Goal: Task Accomplishment & Management: Complete application form

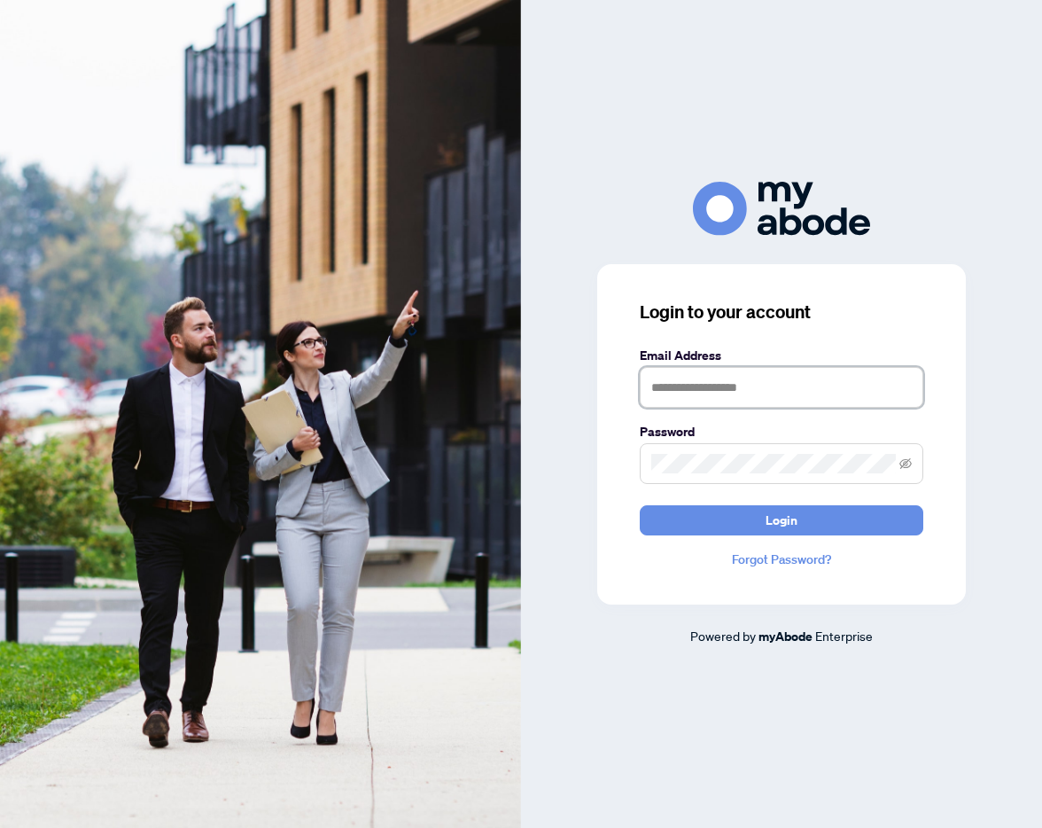
click at [693, 392] on input "text" at bounding box center [782, 387] width 284 height 41
type input "**********"
click at [640, 505] on button "Login" at bounding box center [782, 520] width 284 height 30
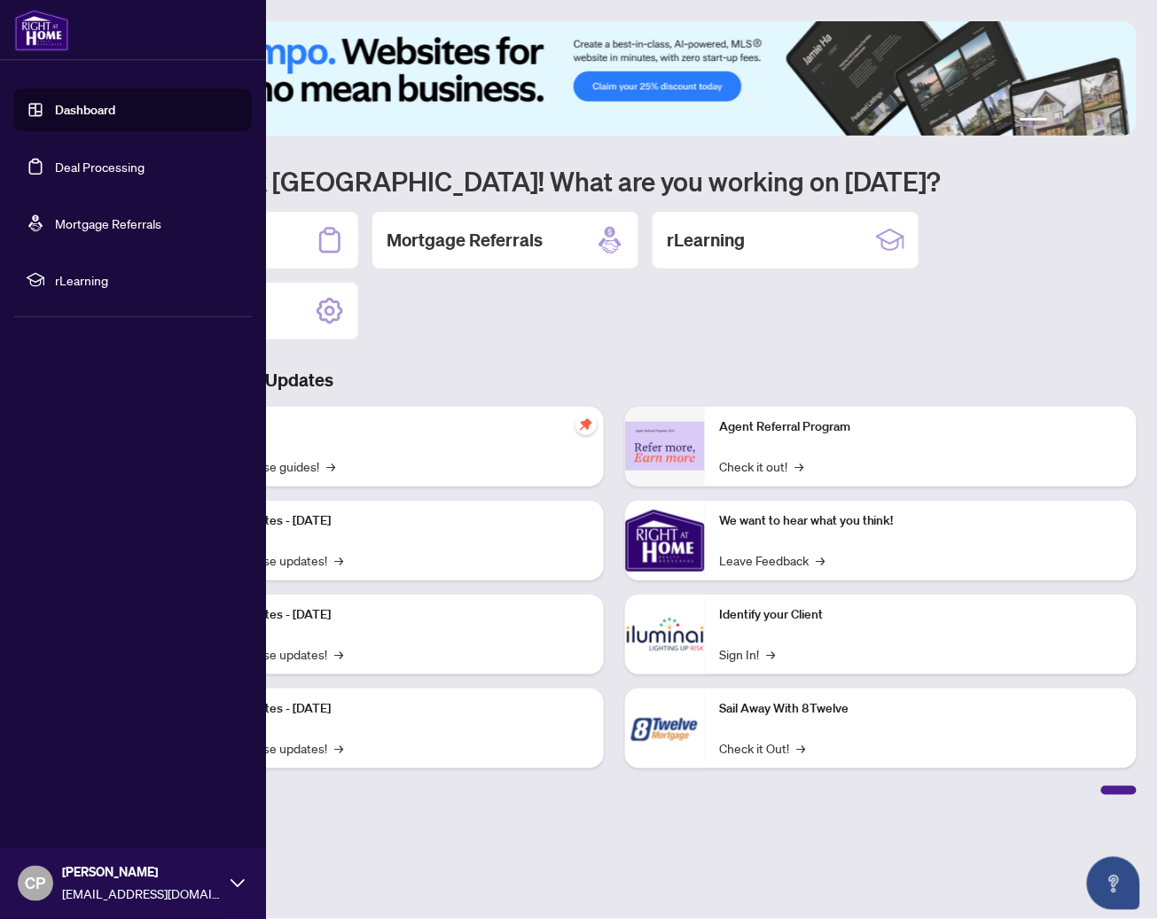
click at [69, 105] on link "Dashboard" at bounding box center [85, 110] width 60 height 16
click at [105, 115] on link "Dashboard" at bounding box center [85, 110] width 60 height 16
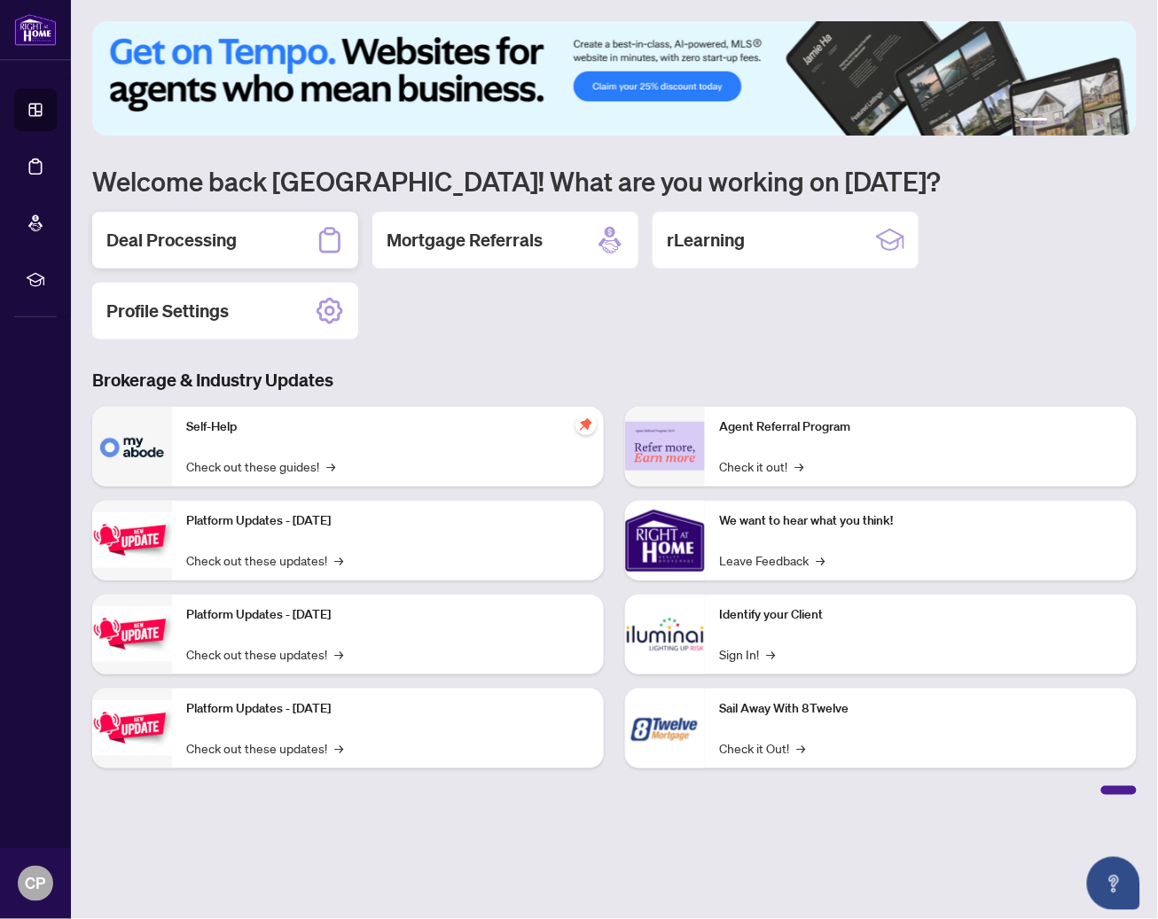
click at [191, 243] on h2 "Deal Processing" at bounding box center [171, 240] width 130 height 25
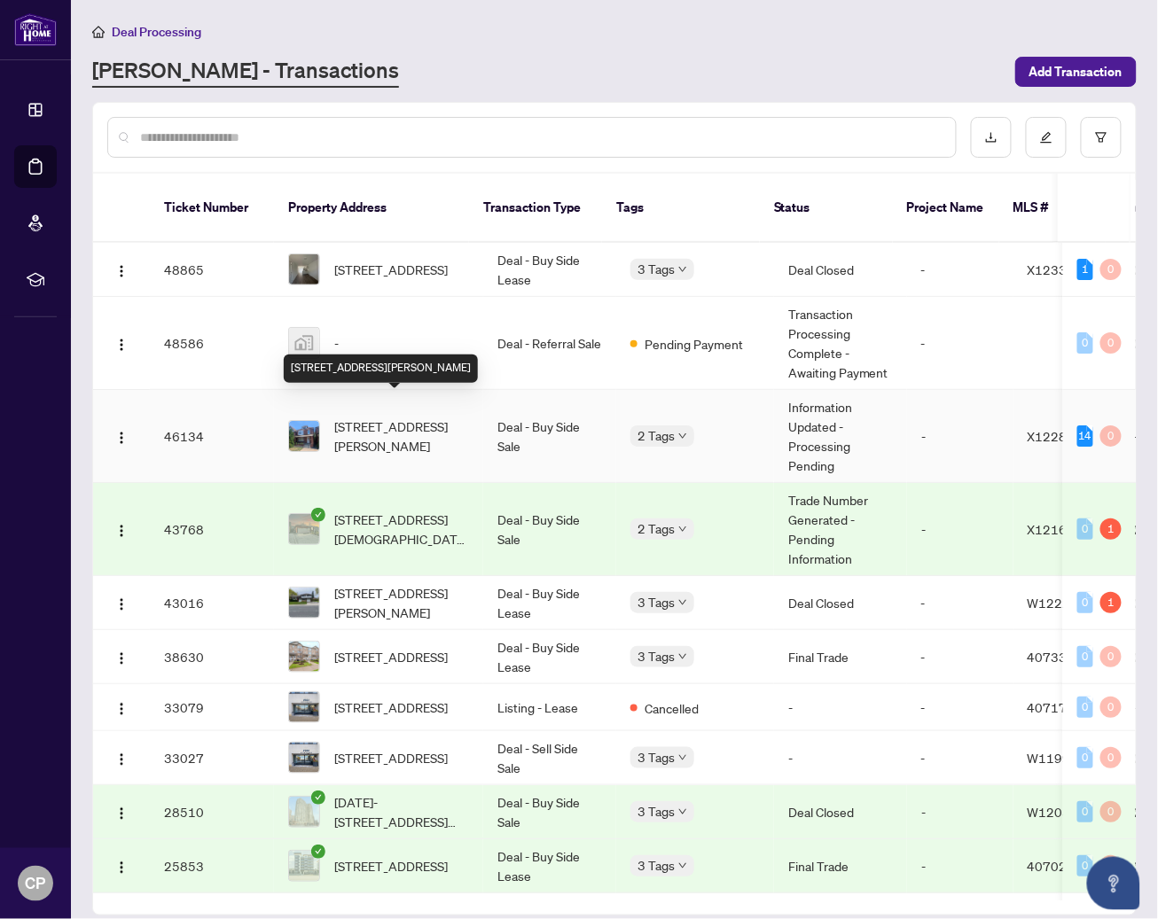
click at [381, 417] on span "8 Kinrade Ave, Hamilton, Ontario L8L 6L6, Canada" at bounding box center [401, 436] width 135 height 39
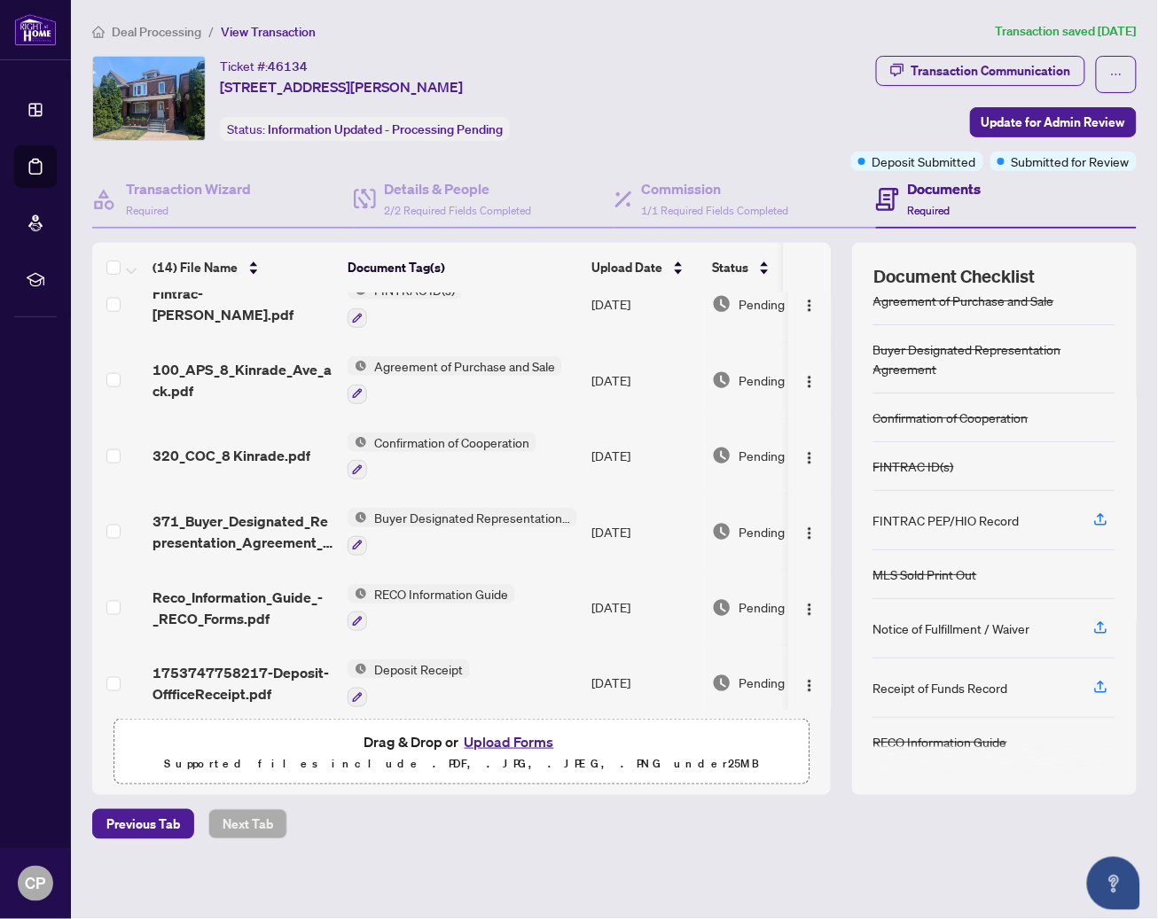
scroll to position [599, 0]
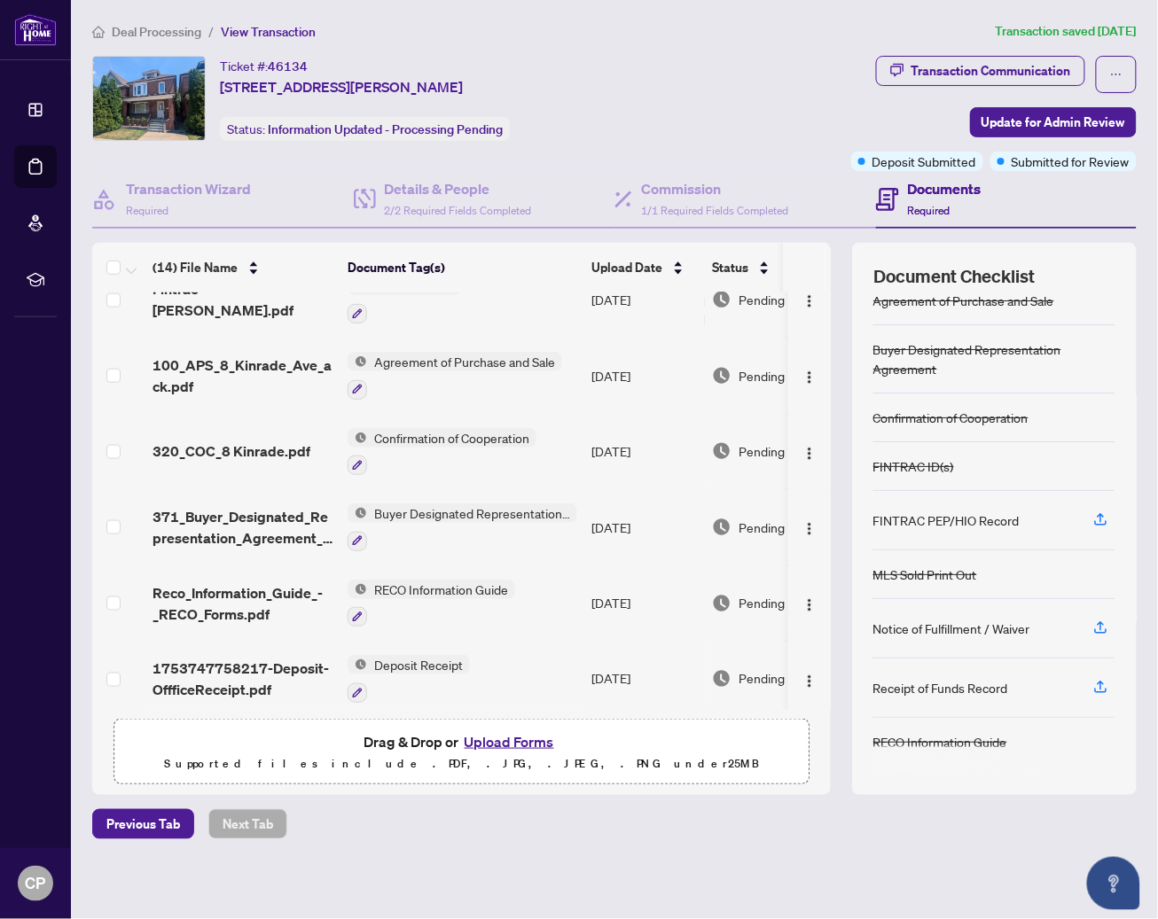
click at [291, 61] on span "46134" at bounding box center [288, 67] width 40 height 16
click at [291, 62] on span "46134" at bounding box center [288, 67] width 40 height 16
copy span "46134"
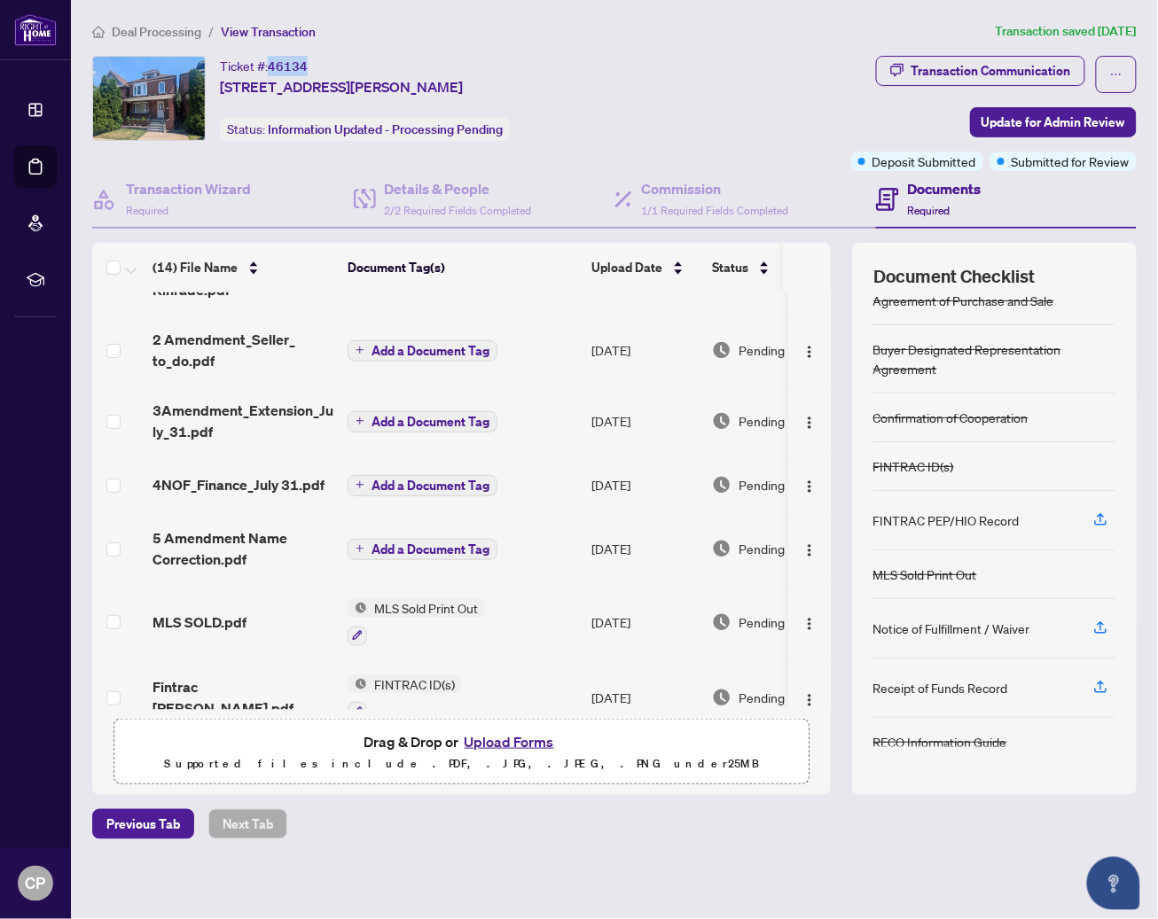
scroll to position [0, 0]
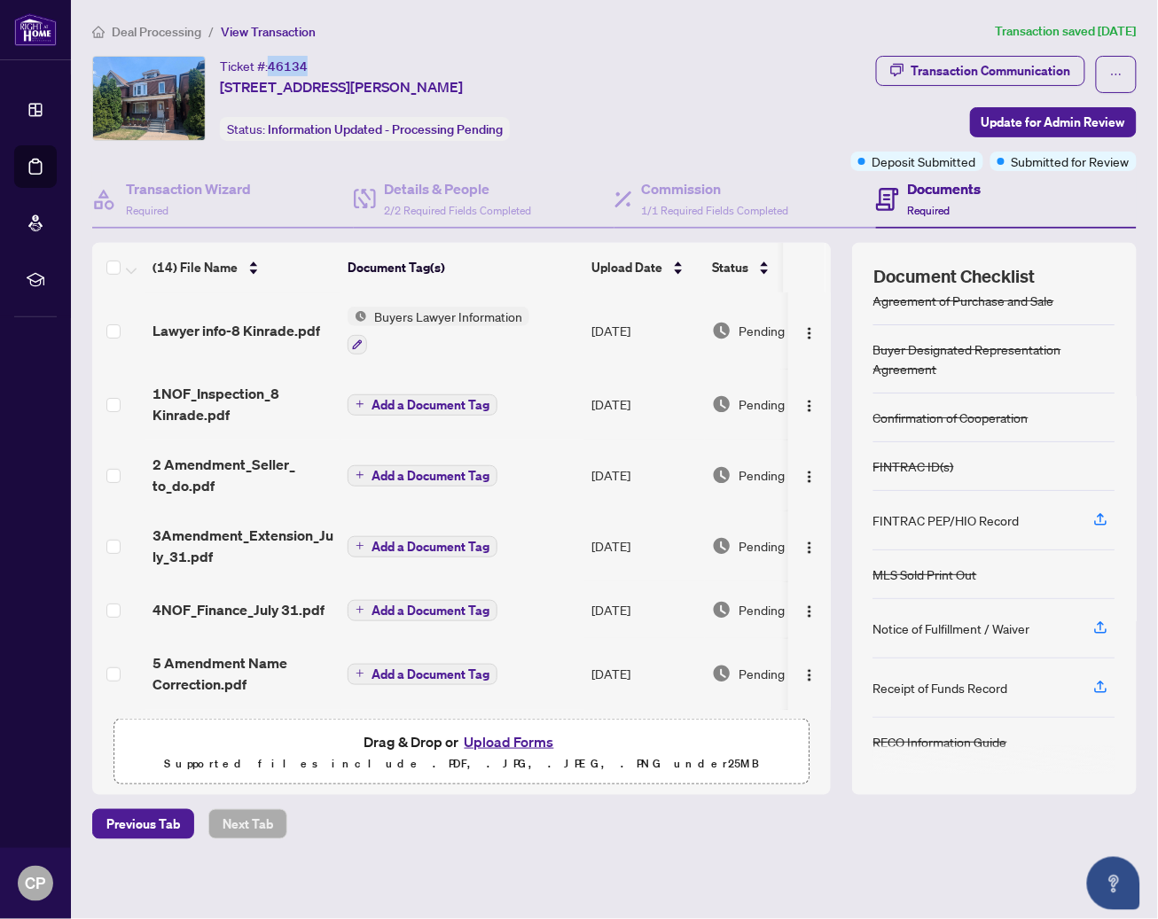
click at [400, 741] on span "Drag & Drop or Upload Forms" at bounding box center [461, 741] width 195 height 23
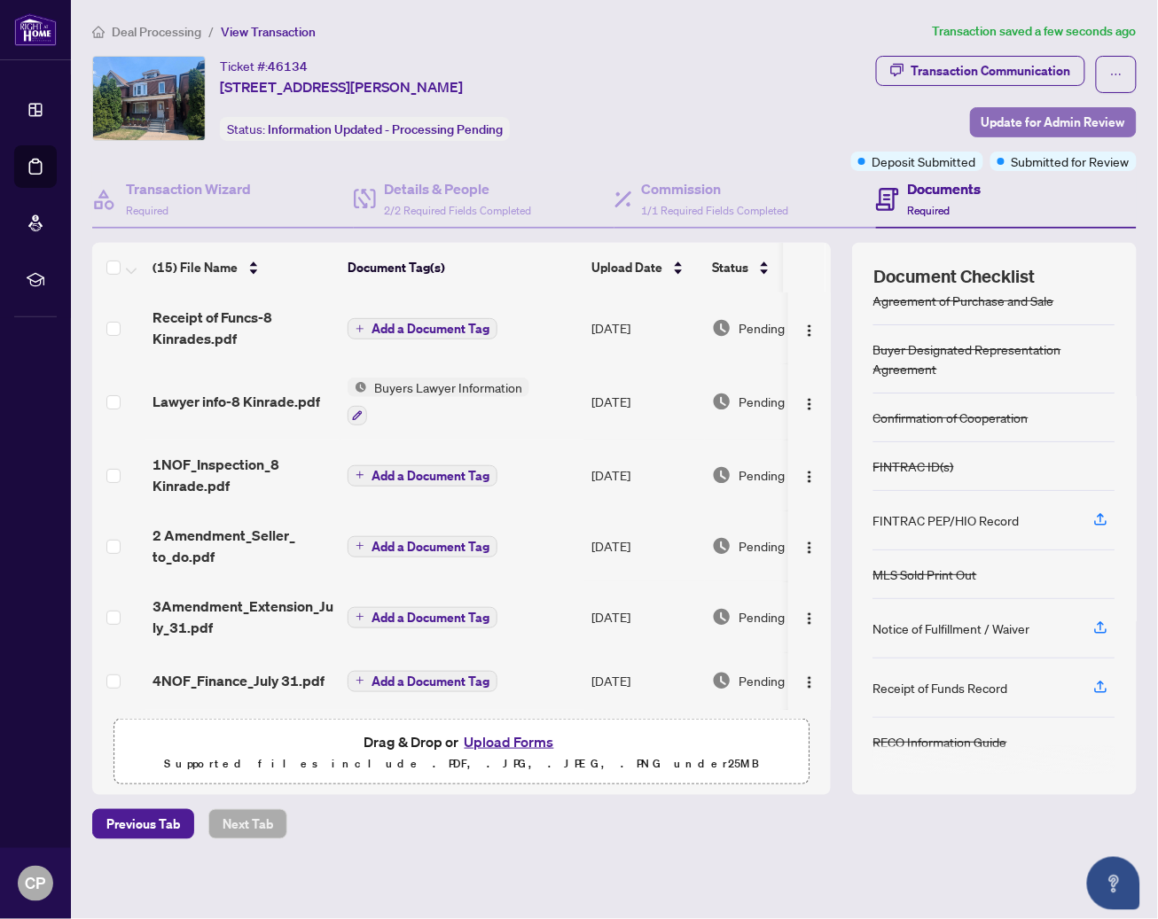
click at [1072, 125] on span "Update for Admin Review" at bounding box center [1053, 122] width 144 height 28
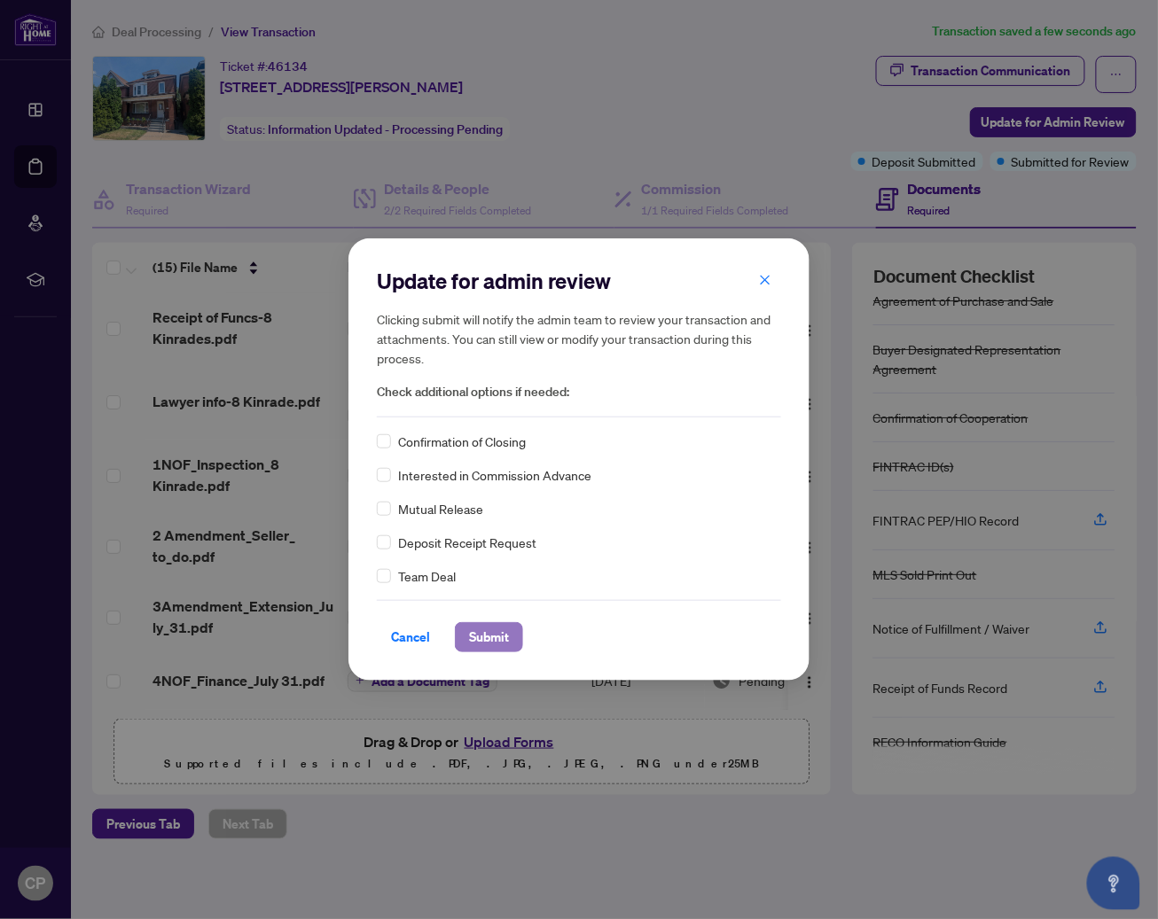
click at [497, 636] on span "Submit" at bounding box center [489, 637] width 40 height 28
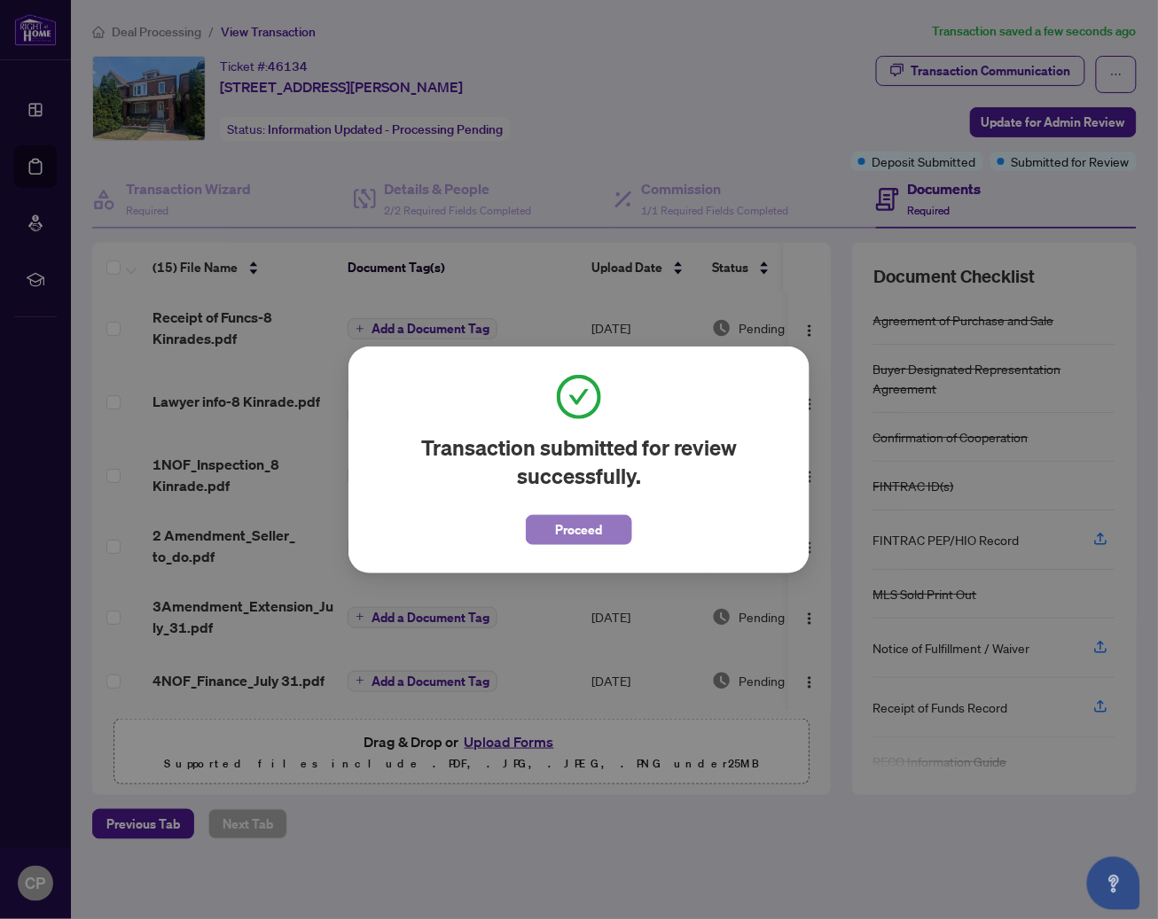
click at [577, 533] on span "Proceed" at bounding box center [579, 530] width 47 height 28
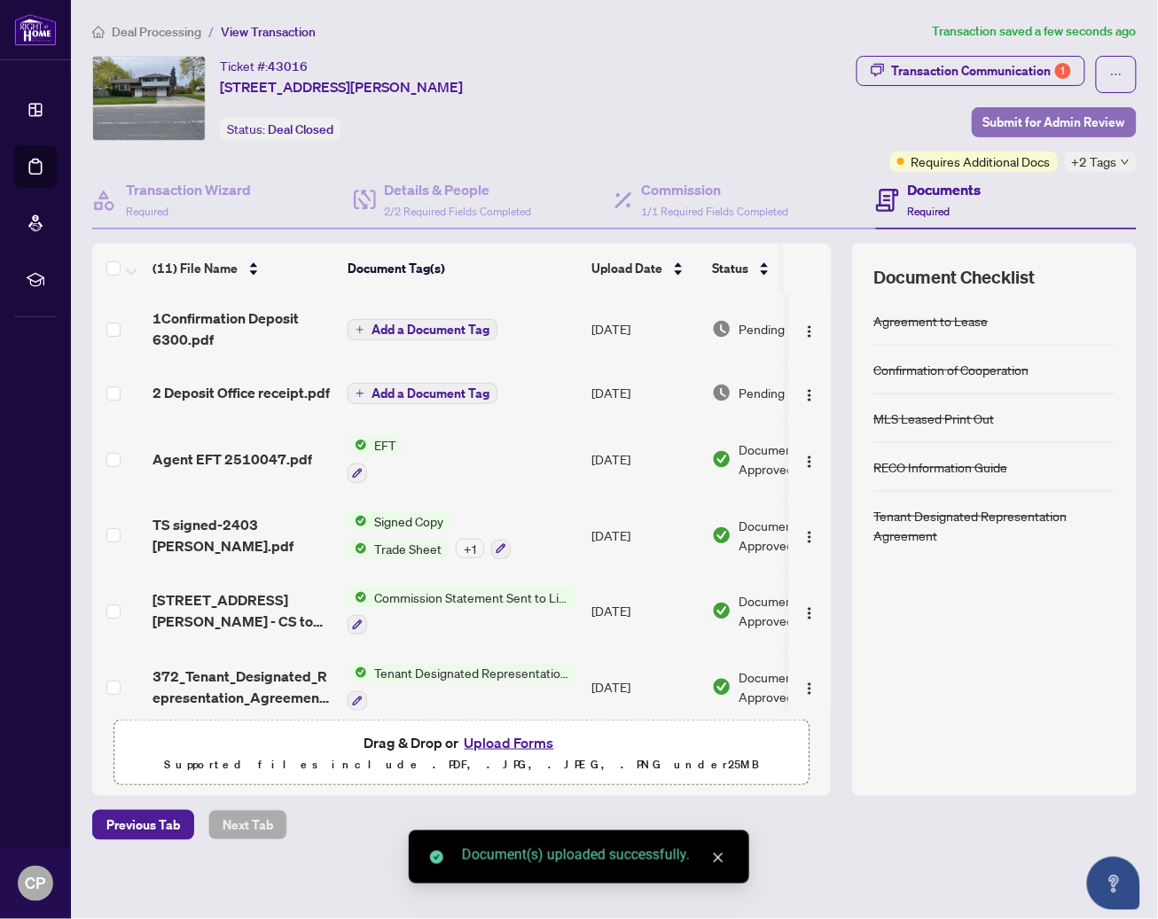
click at [1033, 123] on span "Submit for Admin Review" at bounding box center [1054, 122] width 142 height 28
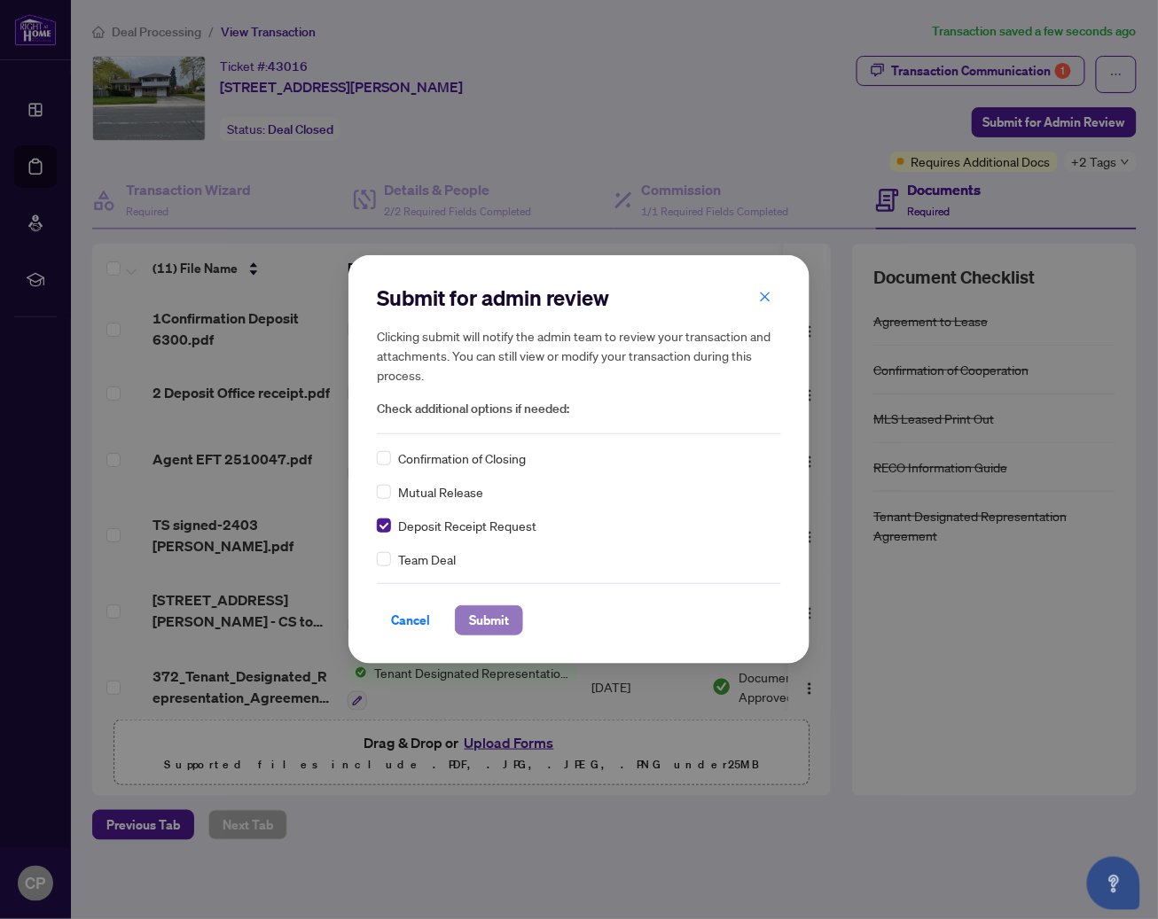
click at [496, 621] on span "Submit" at bounding box center [489, 620] width 40 height 28
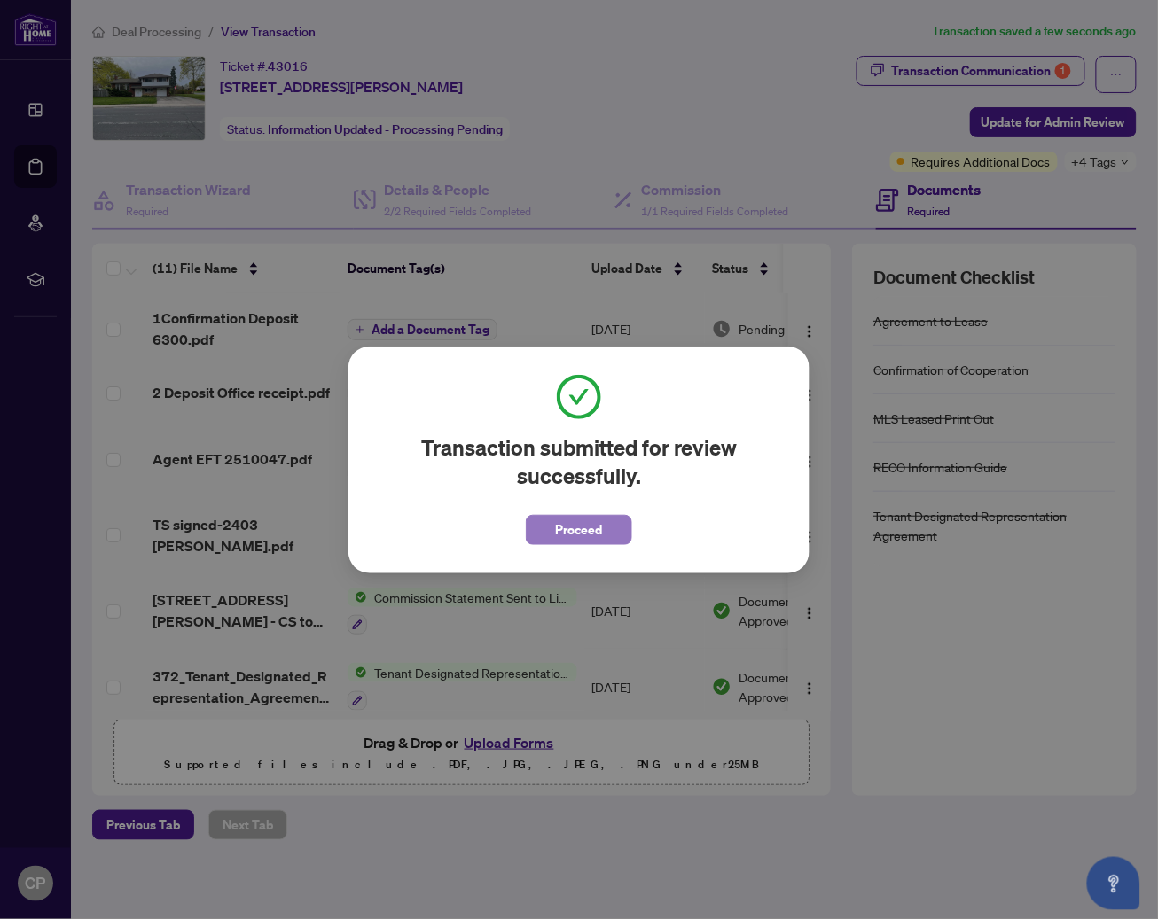
click at [594, 535] on span "Proceed" at bounding box center [579, 530] width 47 height 28
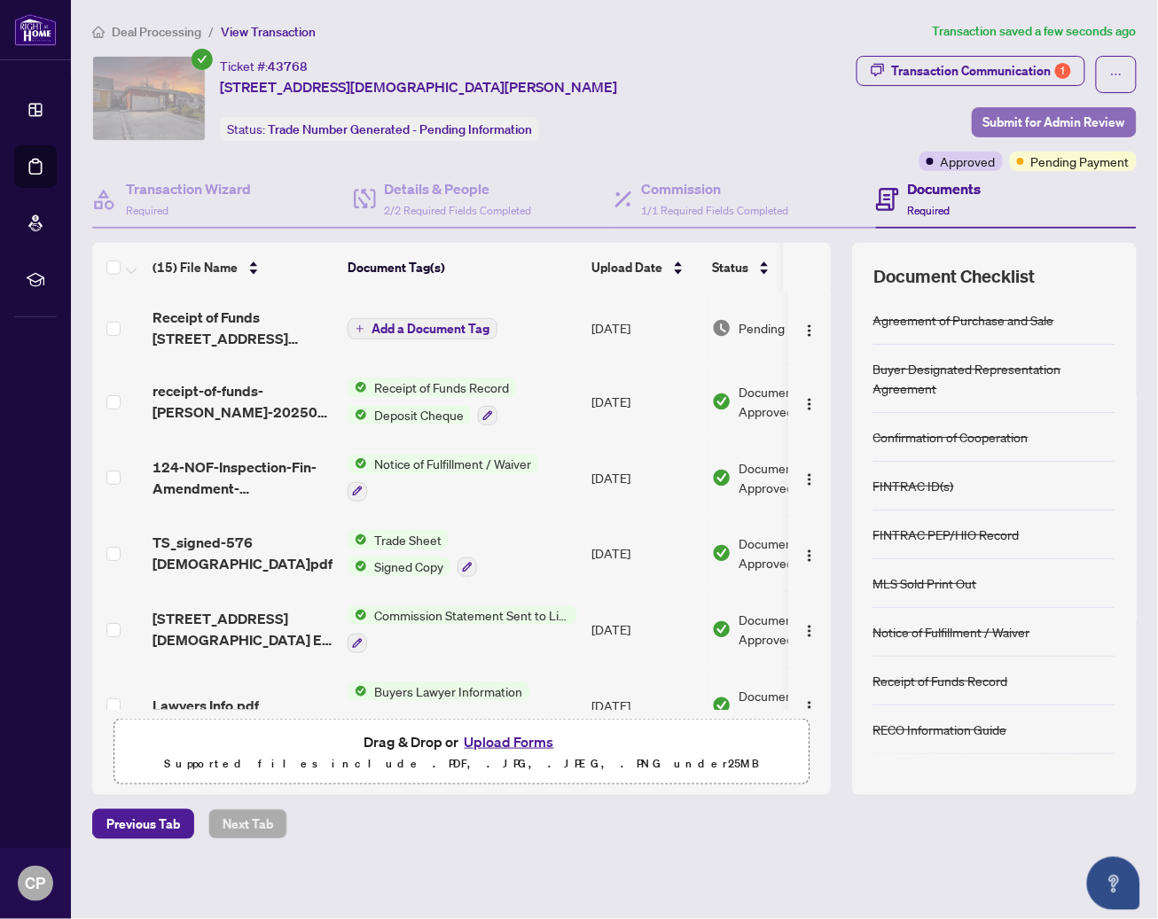
click at [1083, 118] on span "Submit for Admin Review" at bounding box center [1054, 122] width 142 height 28
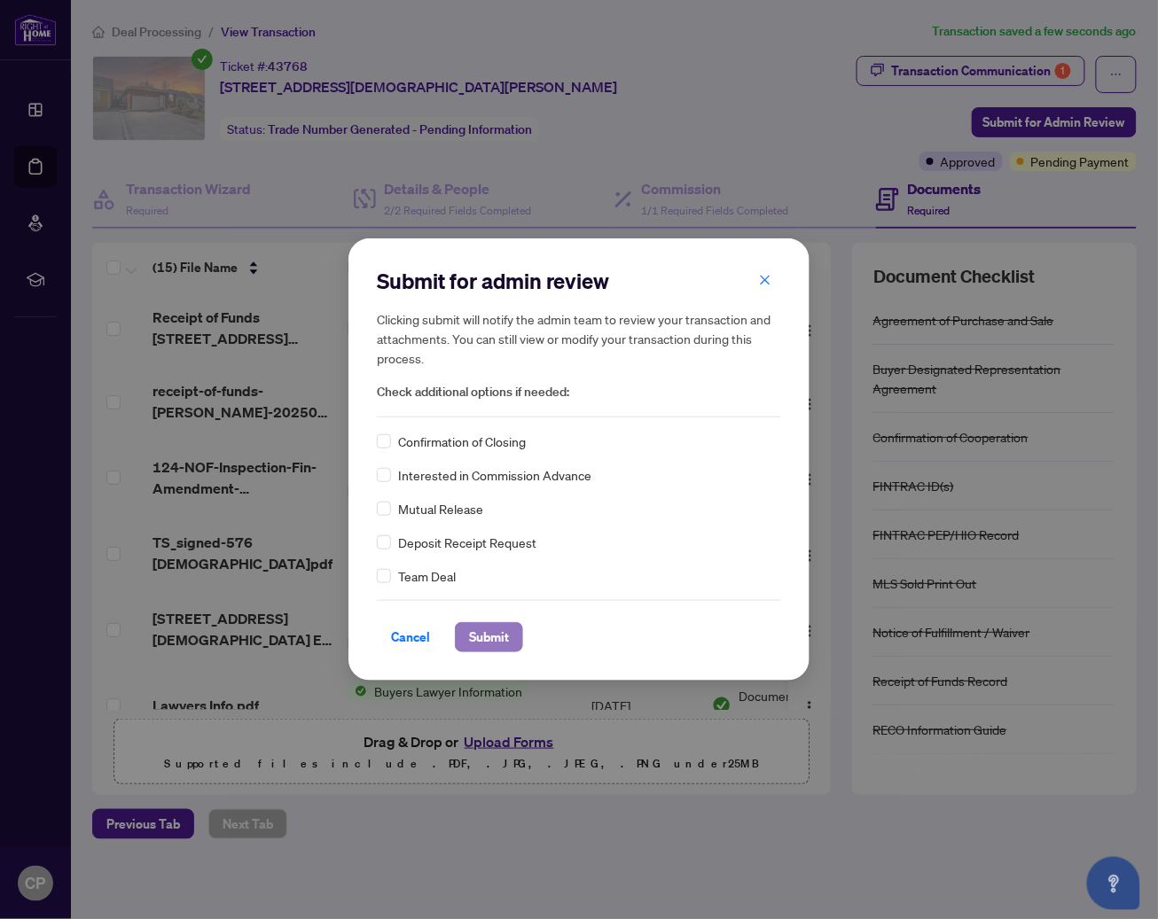
click at [497, 635] on span "Submit" at bounding box center [489, 637] width 40 height 28
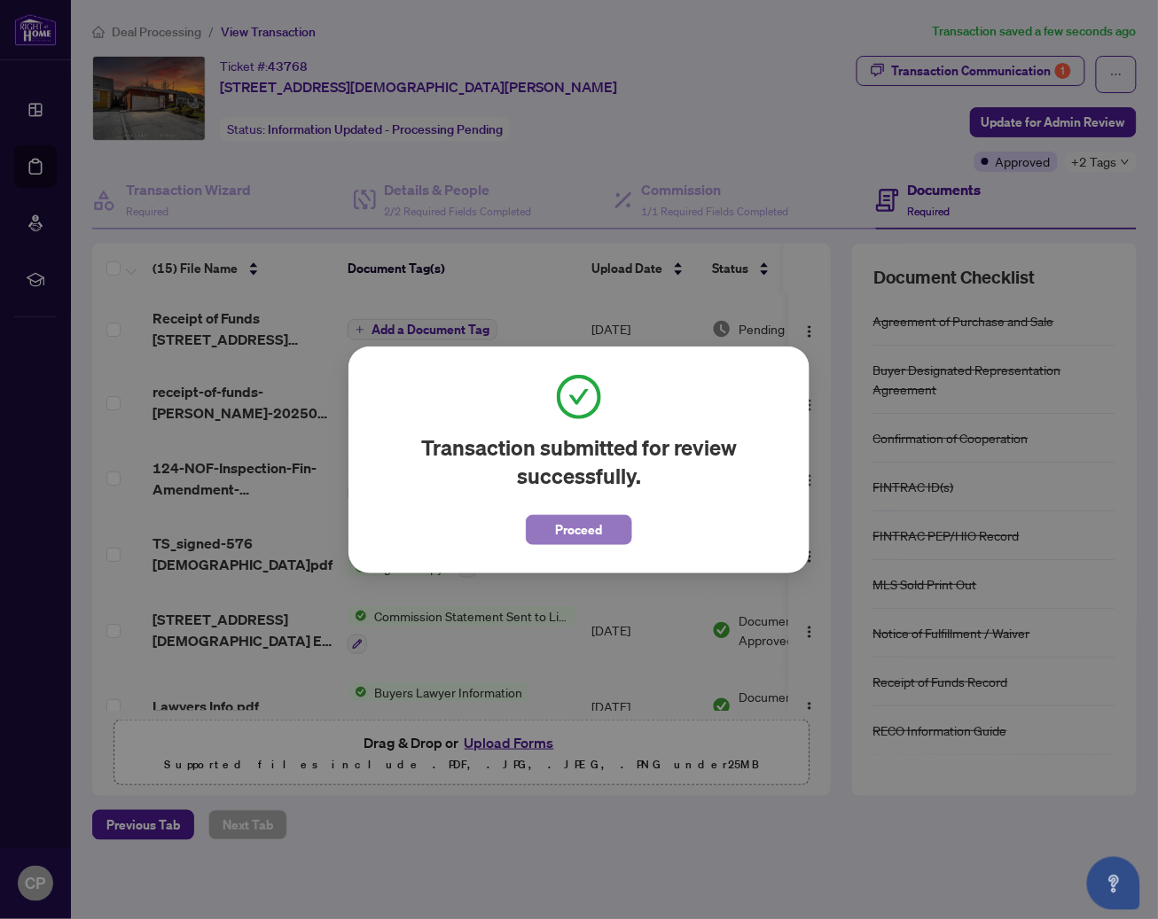
click at [556, 530] on span "Proceed" at bounding box center [579, 530] width 47 height 28
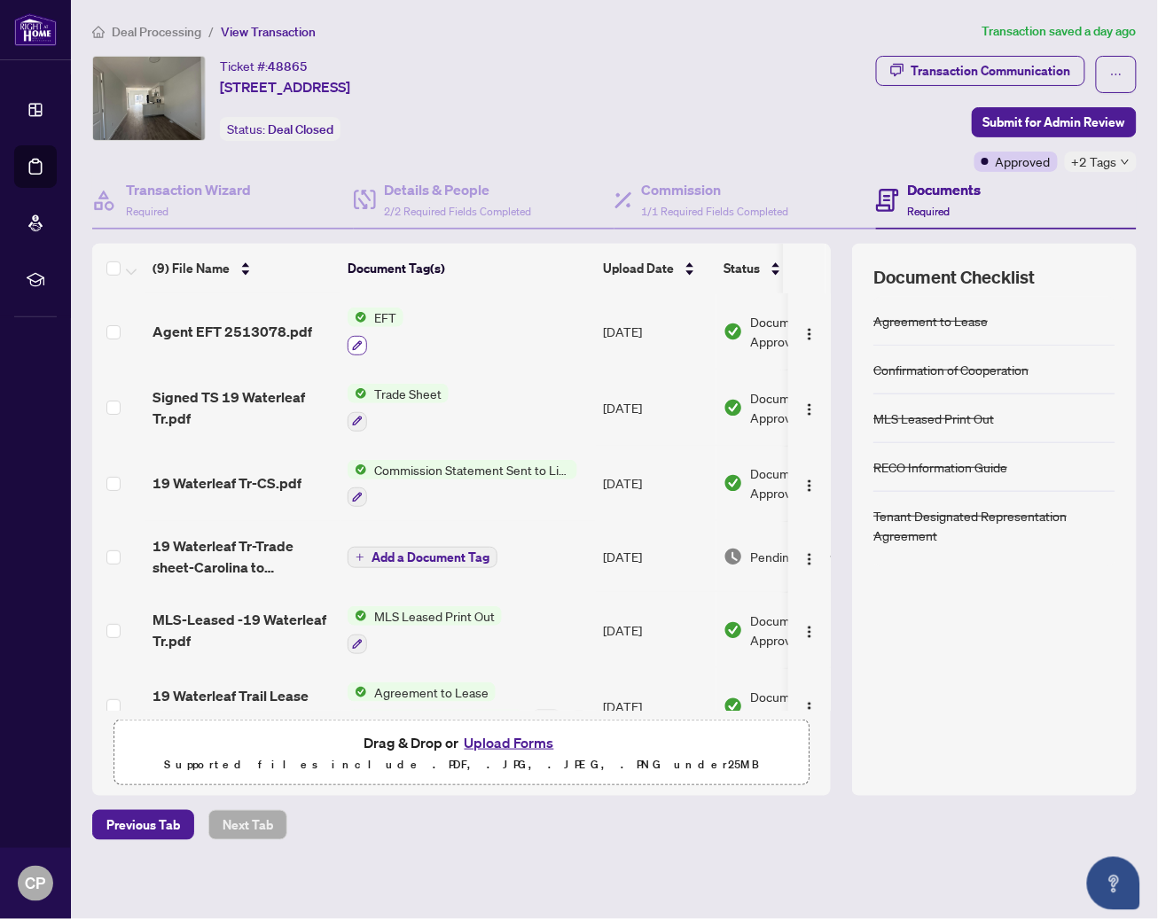
click at [363, 338] on button "button" at bounding box center [357, 346] width 20 height 20
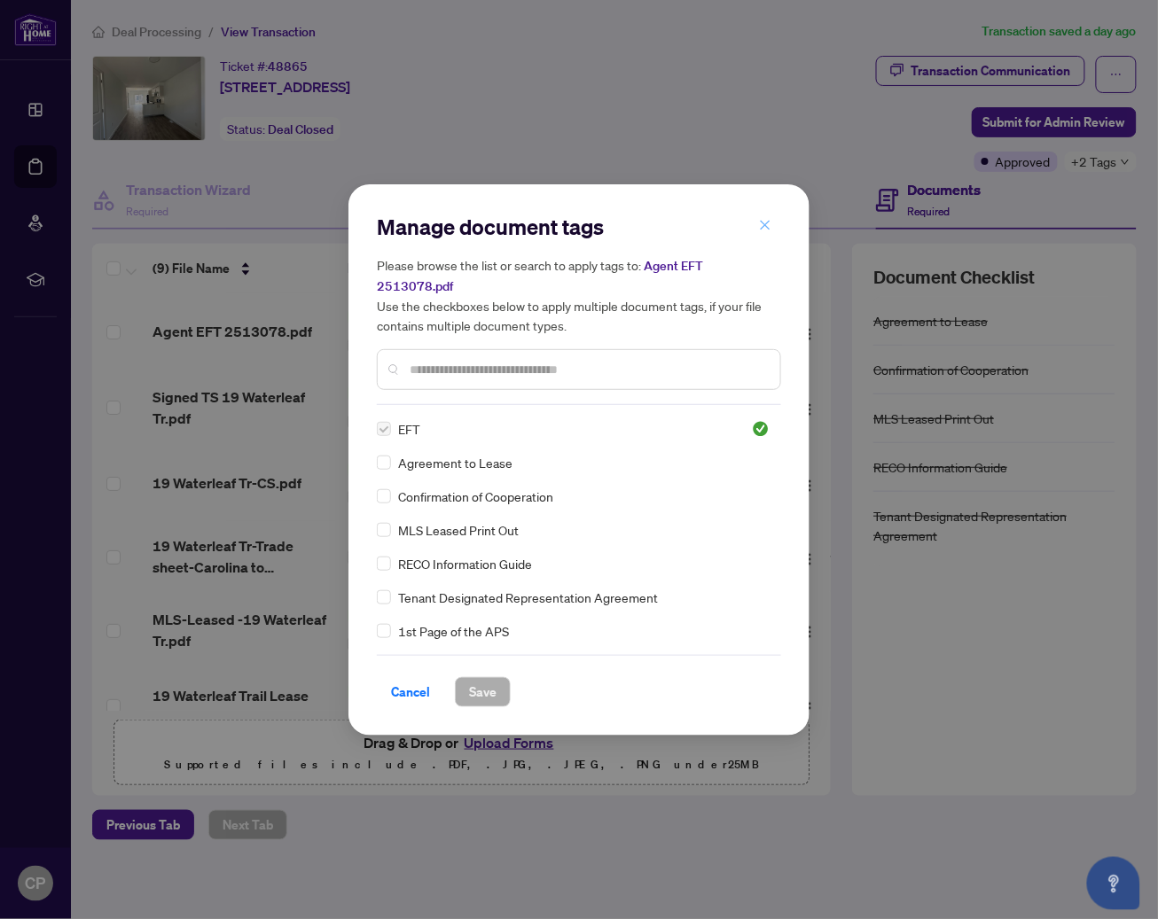
click at [765, 230] on icon "close" at bounding box center [766, 226] width 10 height 10
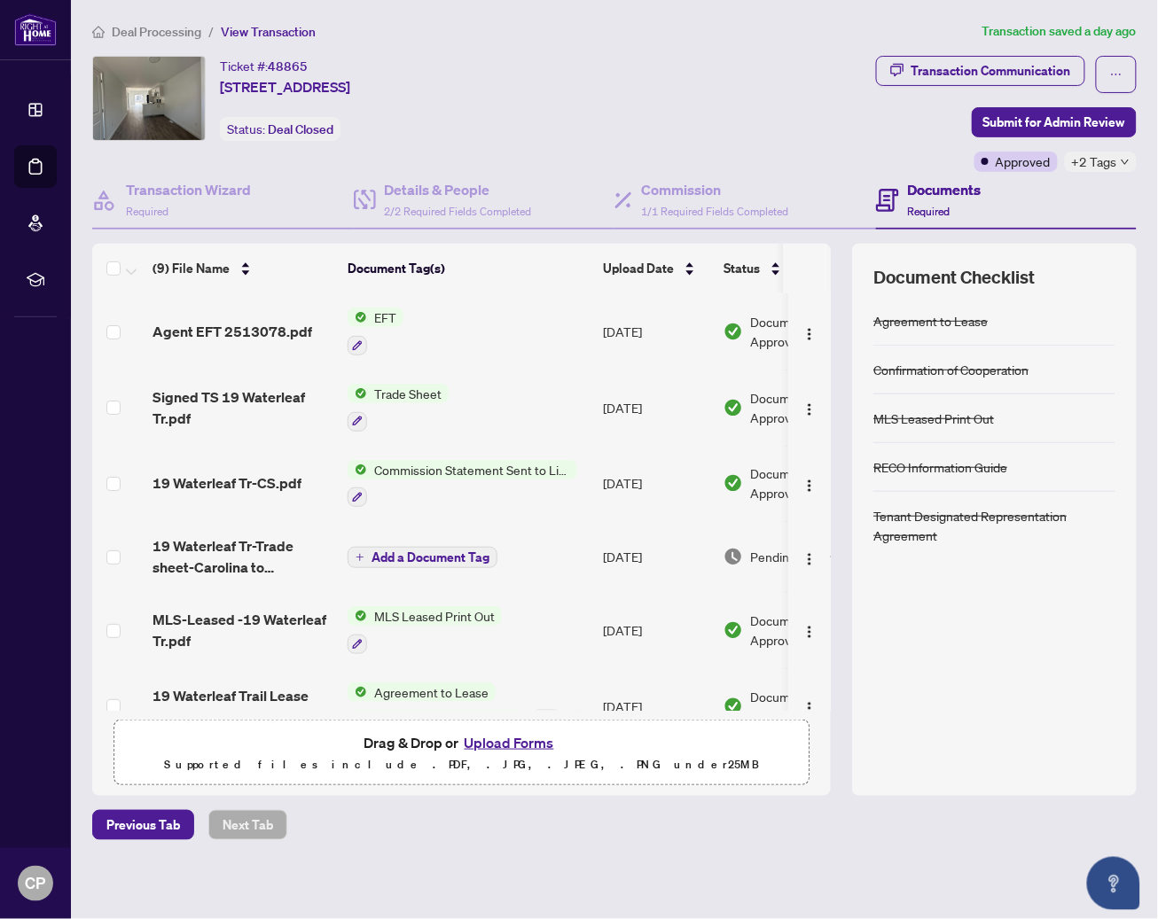
click at [166, 322] on span "Agent EFT 2513078.pdf" at bounding box center [232, 331] width 160 height 21
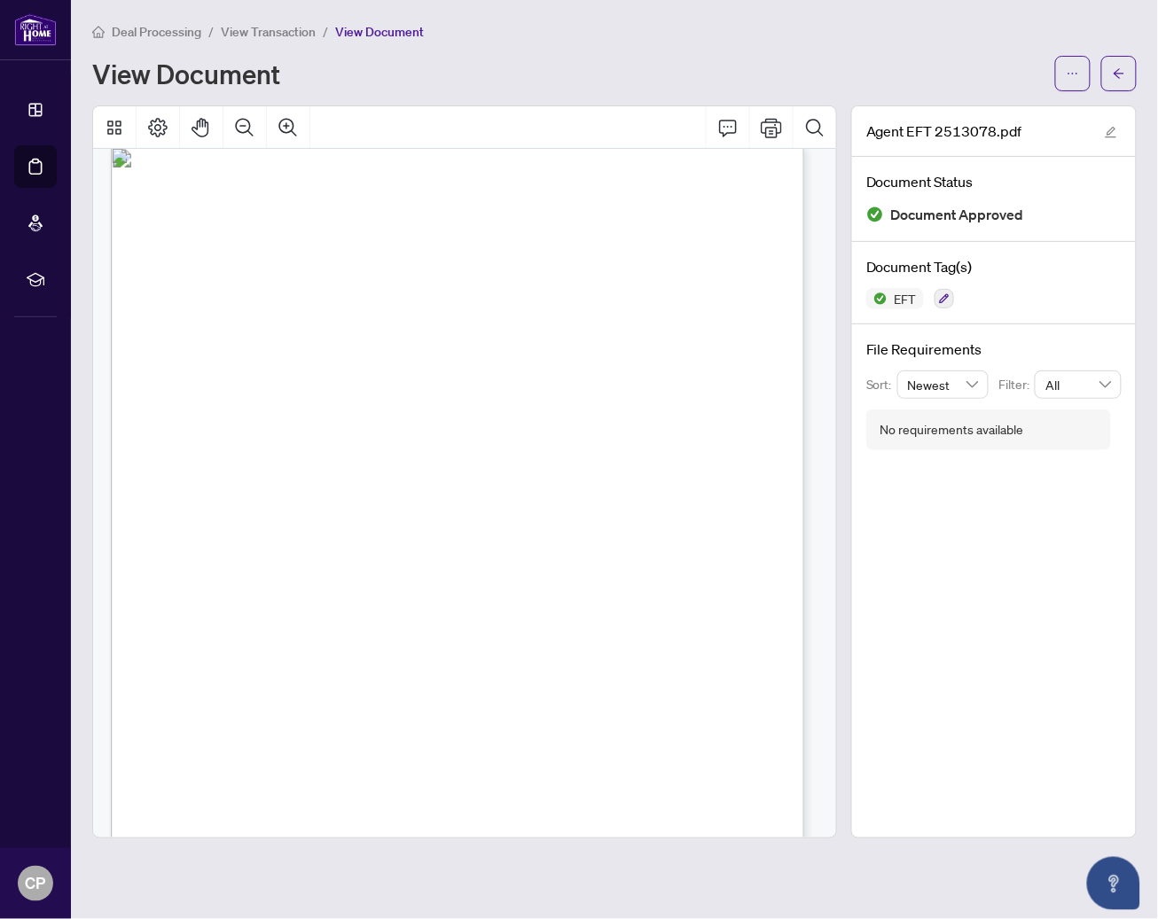
scroll to position [21, 0]
click at [560, 443] on div "Right at Home Realty PAID BY E.F.T. [DATE] One Thousand Seven and 00/100 Dollar…" at bounding box center [554, 718] width 886 height 1147
